Goal: Find specific page/section: Find specific page/section

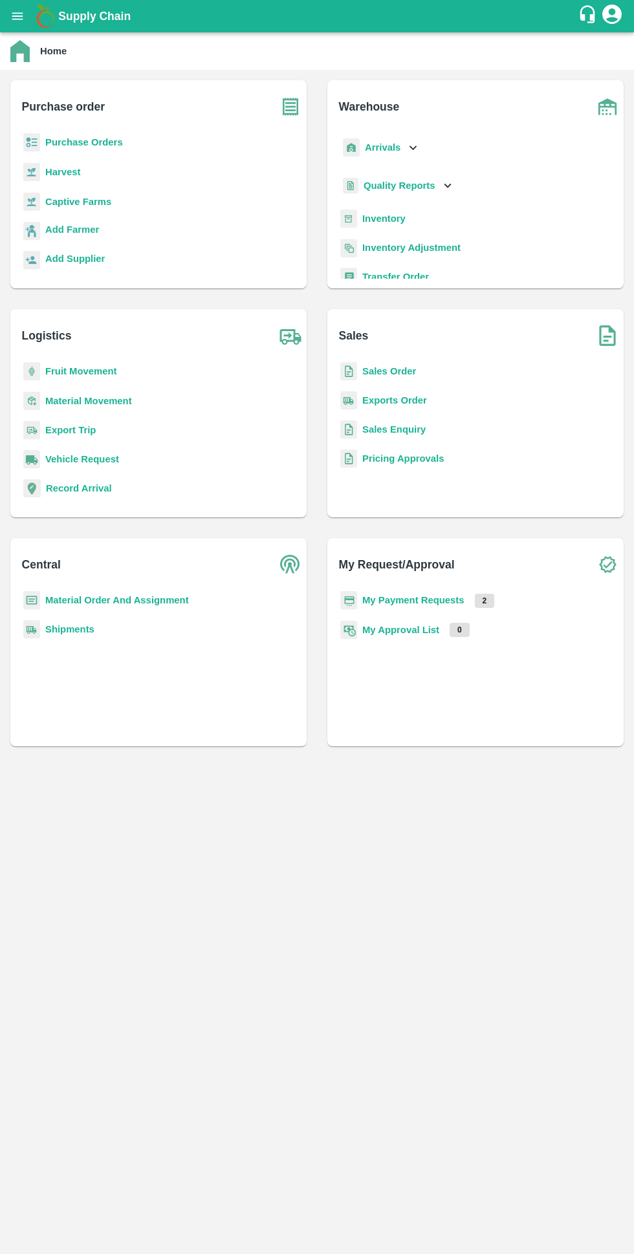
click at [409, 602] on b "My Payment Requests" at bounding box center [413, 600] width 102 height 10
